Goal: Task Accomplishment & Management: Complete application form

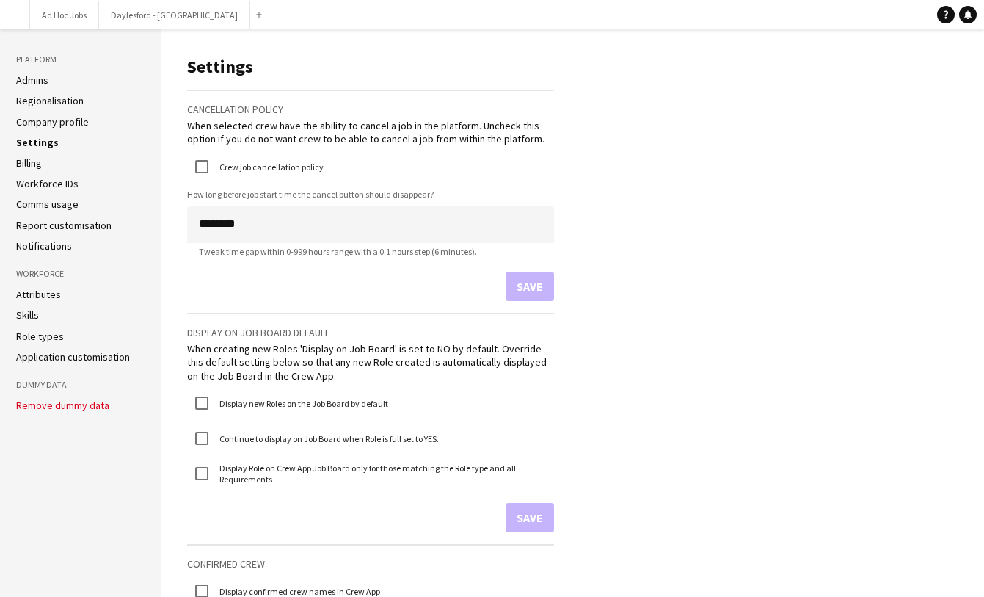
click at [13, 23] on button "Menu" at bounding box center [14, 14] width 29 height 29
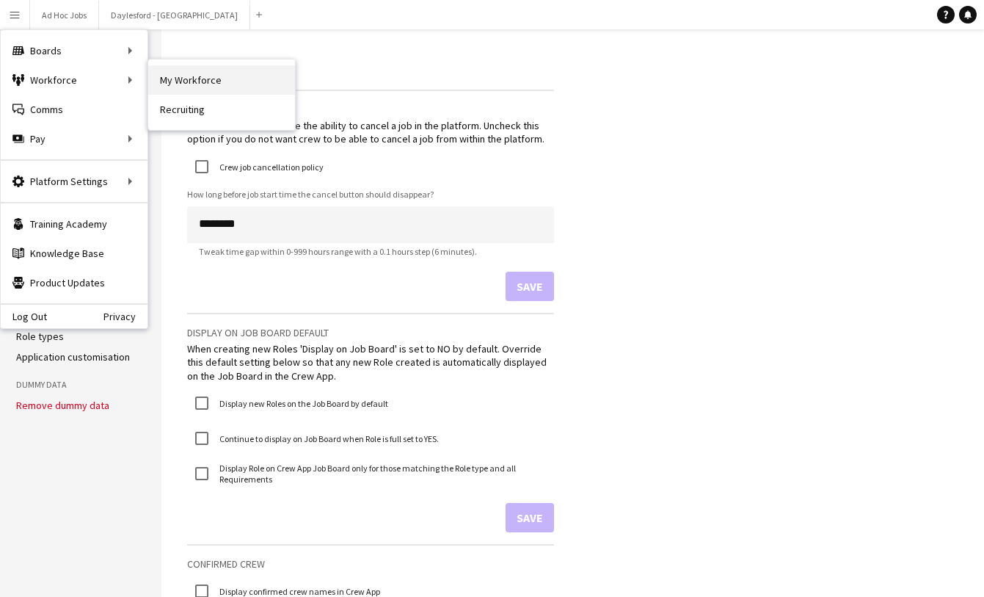
click at [188, 82] on link "My Workforce" at bounding box center [221, 79] width 147 height 29
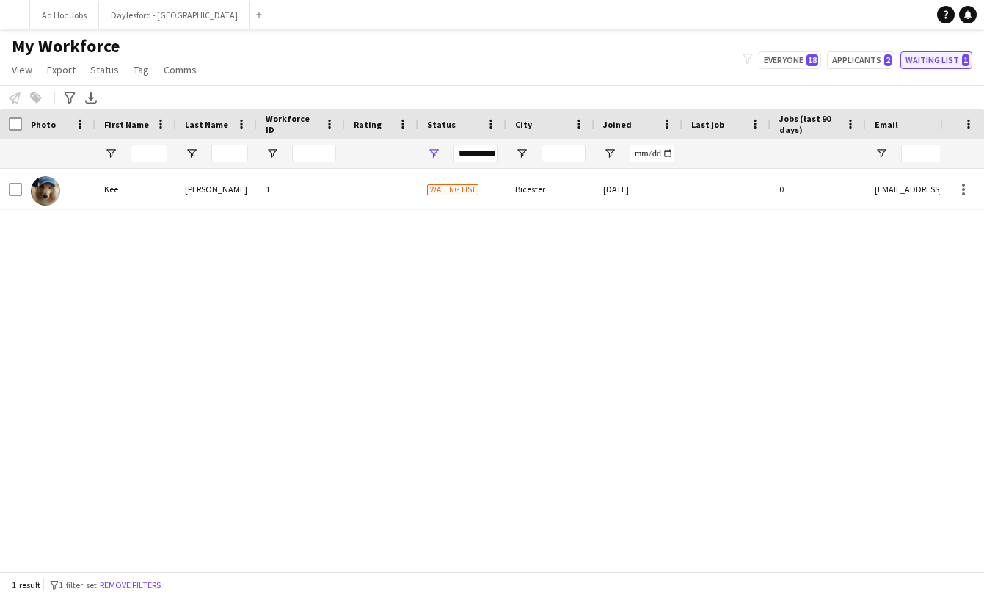
click at [966, 63] on span "1" at bounding box center [965, 60] width 7 height 12
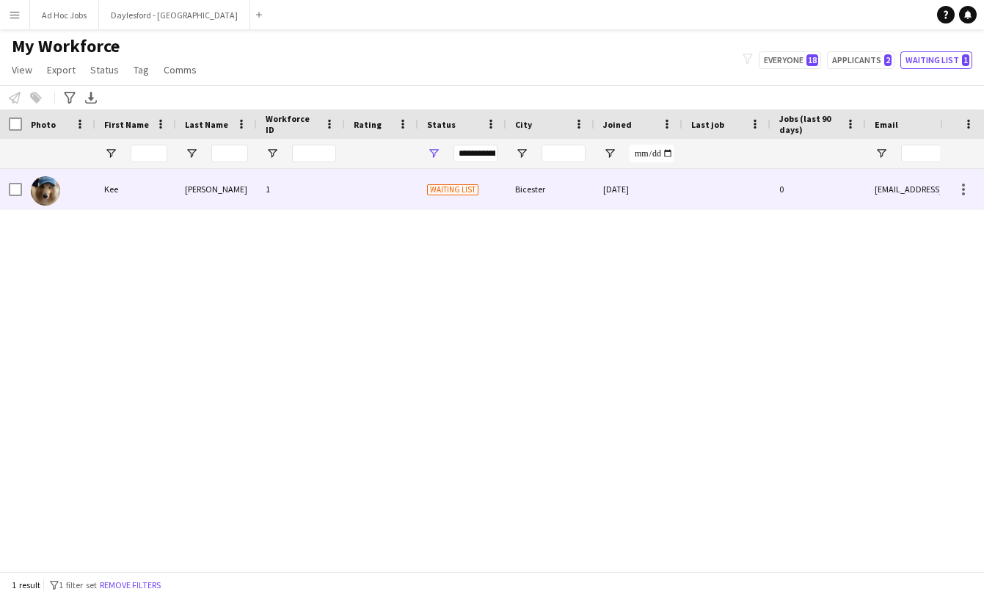
click at [685, 196] on div at bounding box center [727, 189] width 88 height 40
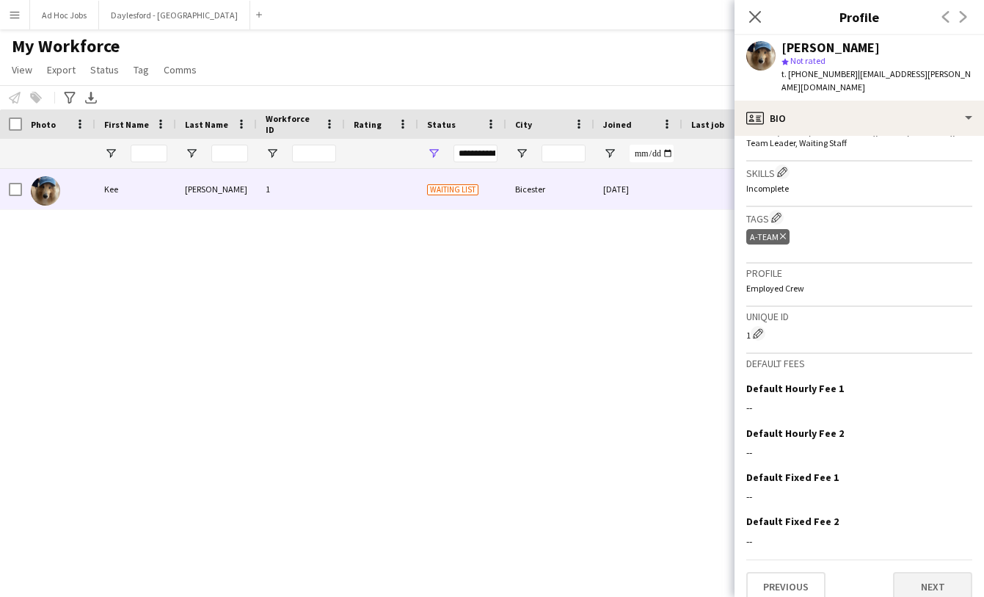
scroll to position [478, 0]
click at [937, 573] on button "Next" at bounding box center [932, 587] width 79 height 29
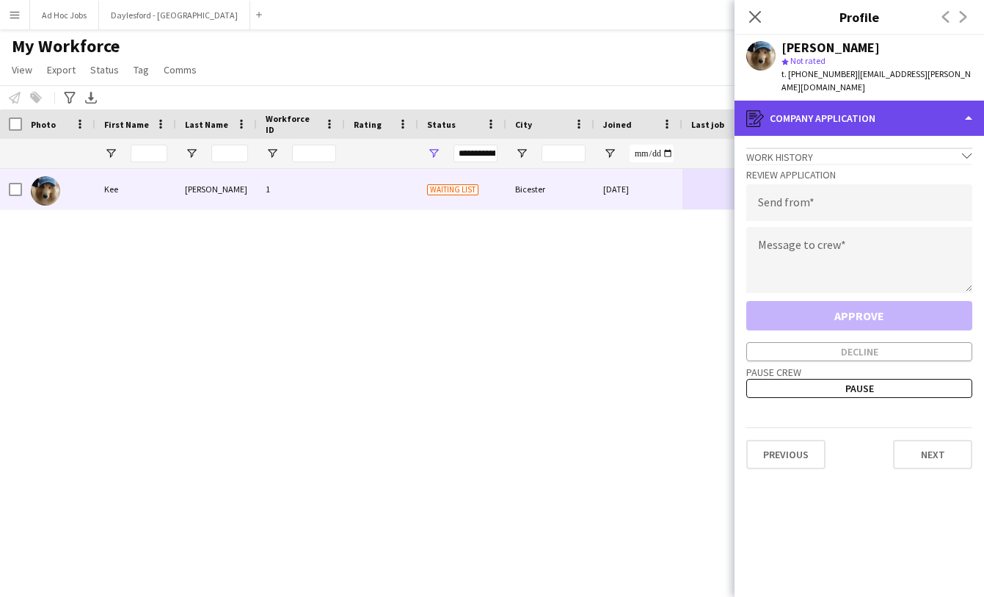
click at [976, 101] on div "register Company application" at bounding box center [860, 118] width 250 height 35
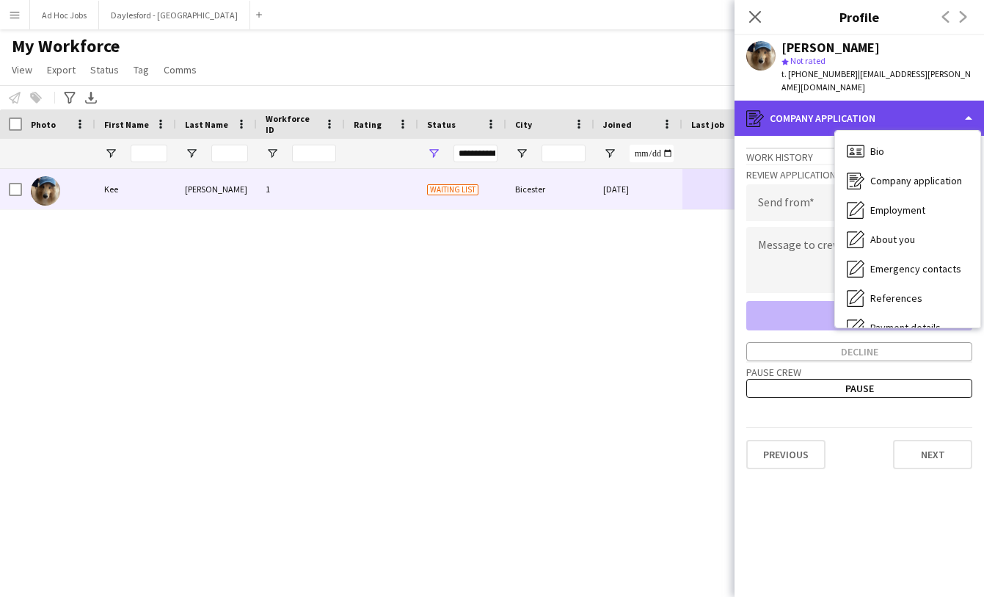
click at [969, 103] on div "register Company application" at bounding box center [860, 118] width 250 height 35
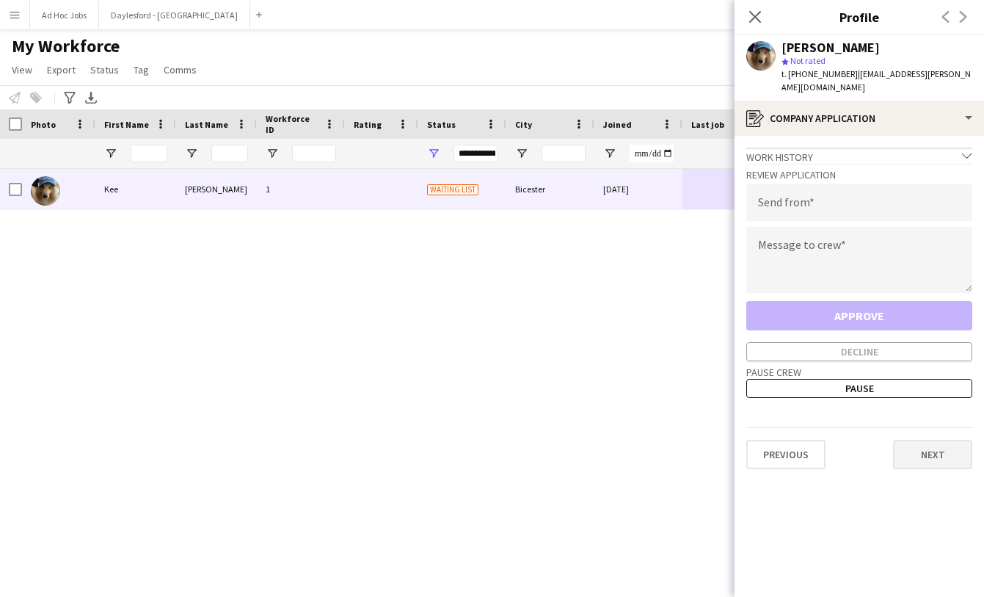
click at [932, 440] on button "Next" at bounding box center [932, 454] width 79 height 29
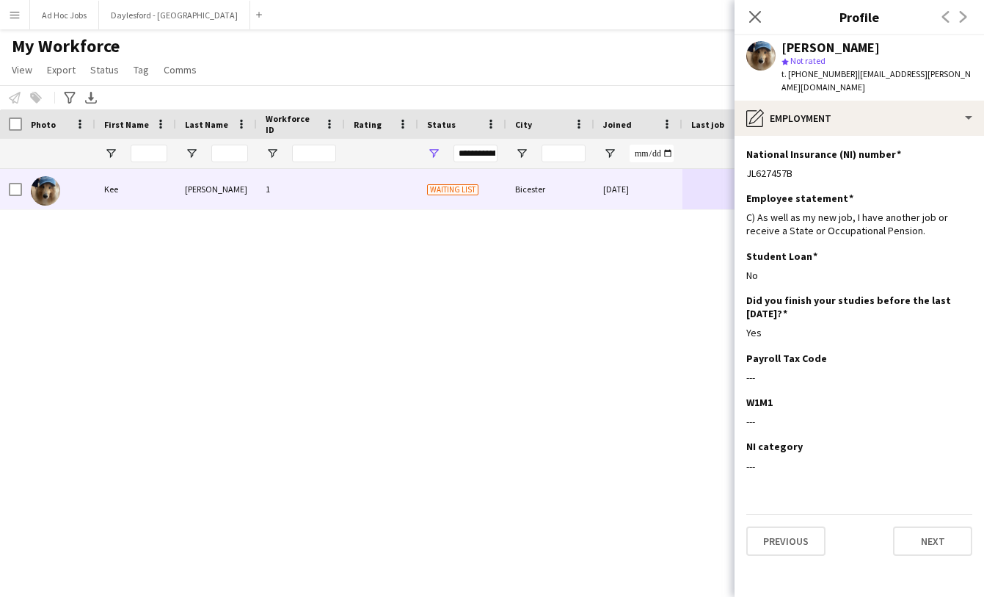
scroll to position [0, 0]
click at [940, 533] on button "Next" at bounding box center [932, 540] width 79 height 29
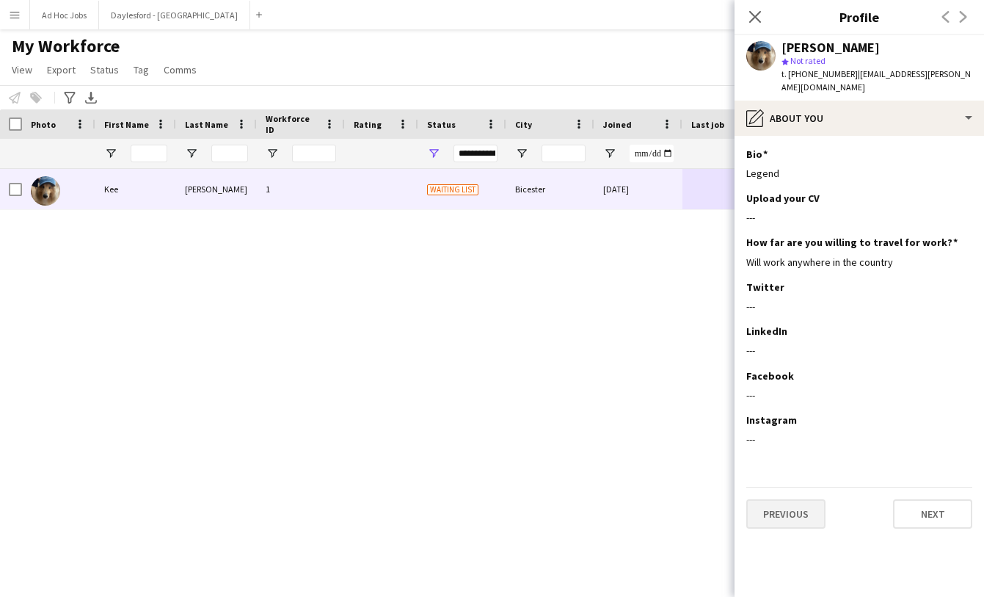
click at [808, 509] on button "Previous" at bounding box center [786, 513] width 79 height 29
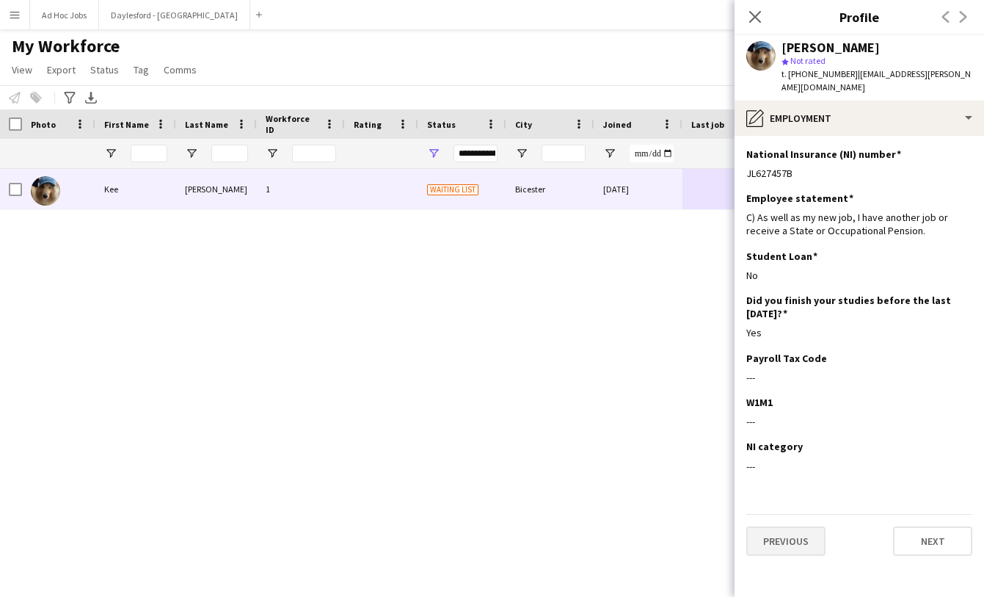
click at [804, 526] on button "Previous" at bounding box center [786, 540] width 79 height 29
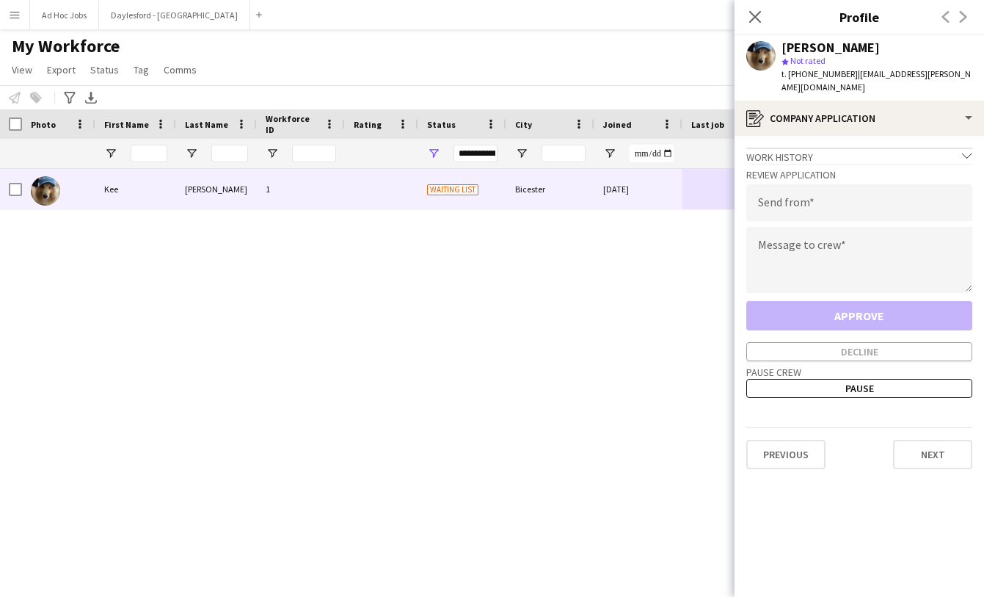
click at [856, 208] on div "Review Application Send from Message to crew Approve Decline" at bounding box center [860, 262] width 226 height 197
click at [856, 196] on input "email" at bounding box center [860, 202] width 226 height 37
type input "**********"
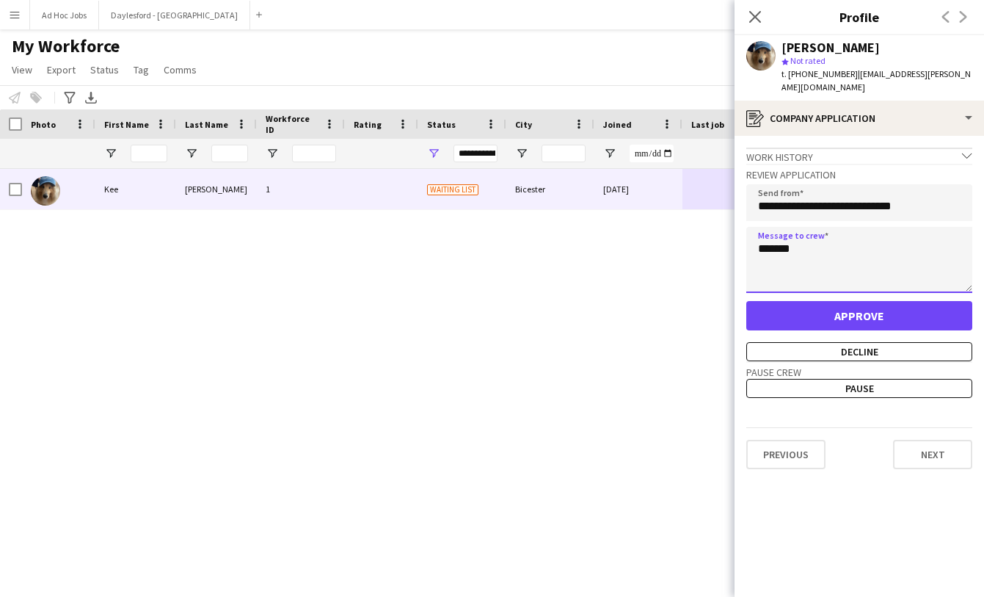
type textarea "********"
